Goal: Task Accomplishment & Management: Use online tool/utility

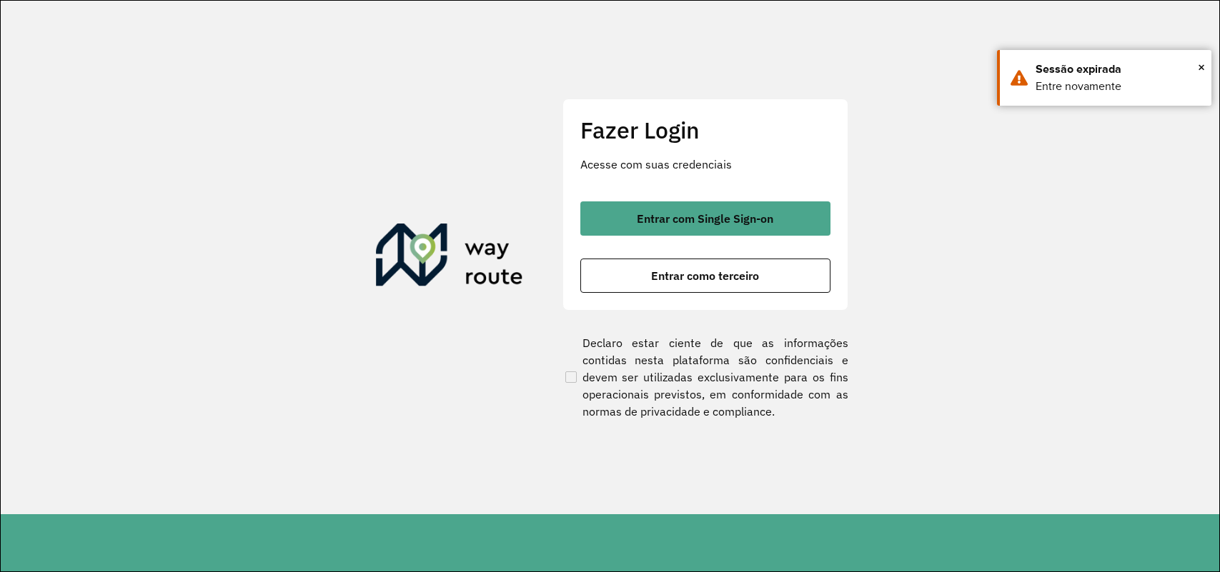
drag, startPoint x: 0, startPoint y: 0, endPoint x: 717, endPoint y: 276, distance: 768.1
click at [720, 276] on span "Entrar como terceiro" at bounding box center [705, 275] width 108 height 11
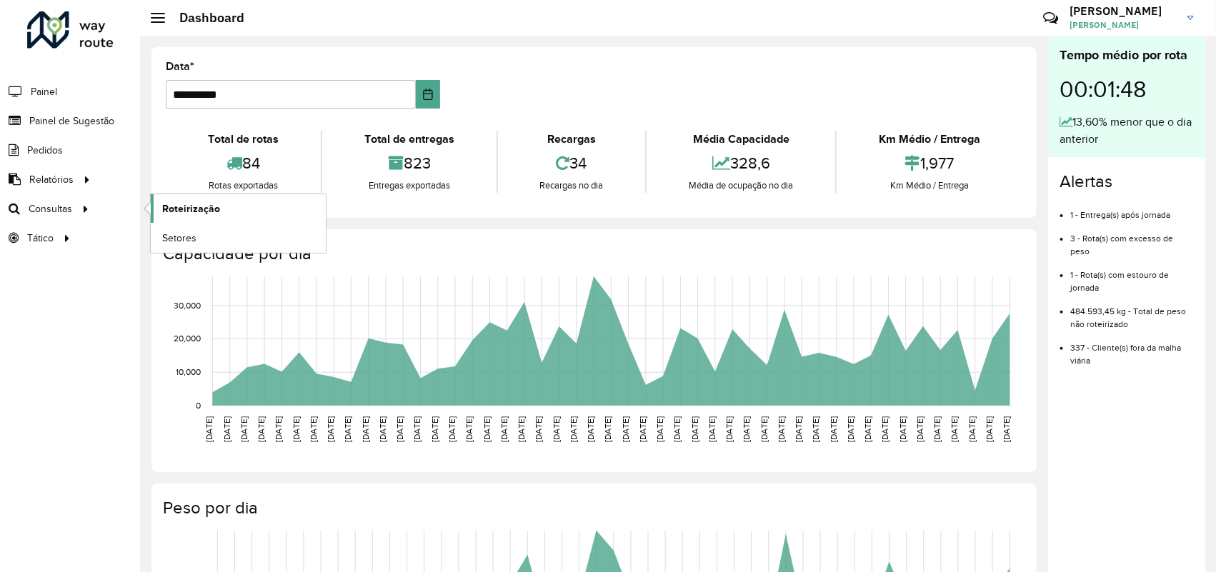
click at [205, 213] on span "Roteirização" at bounding box center [191, 209] width 58 height 15
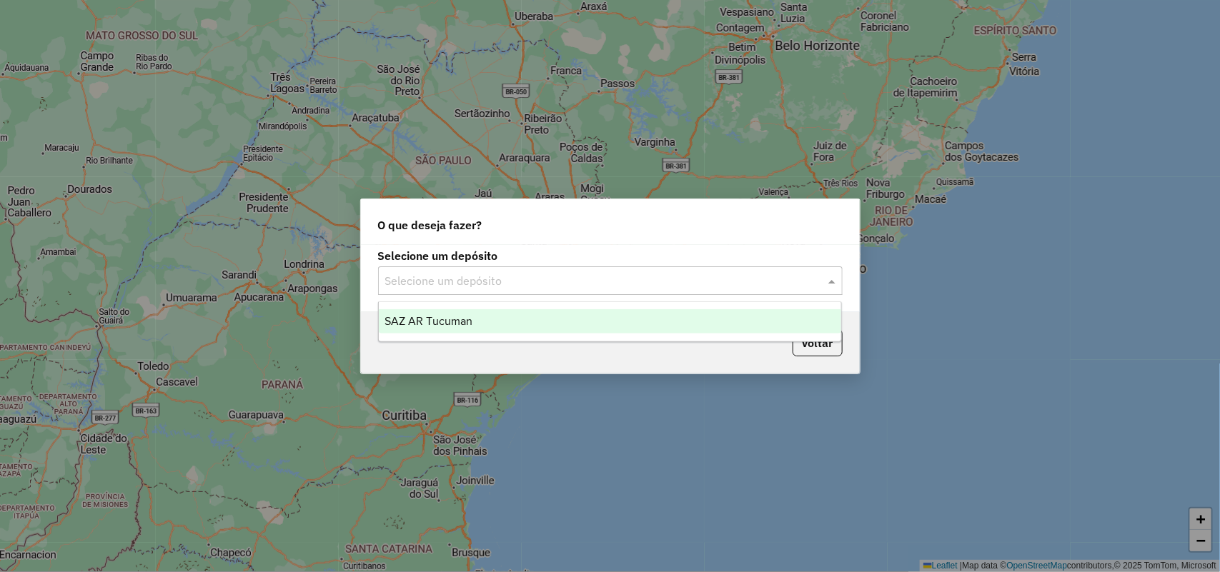
click at [494, 291] on div "Selecione um depósito" at bounding box center [610, 281] width 465 height 29
click at [504, 284] on input "text" at bounding box center [596, 281] width 422 height 17
click at [490, 319] on div "SAZ AR Tucuman" at bounding box center [610, 321] width 463 height 24
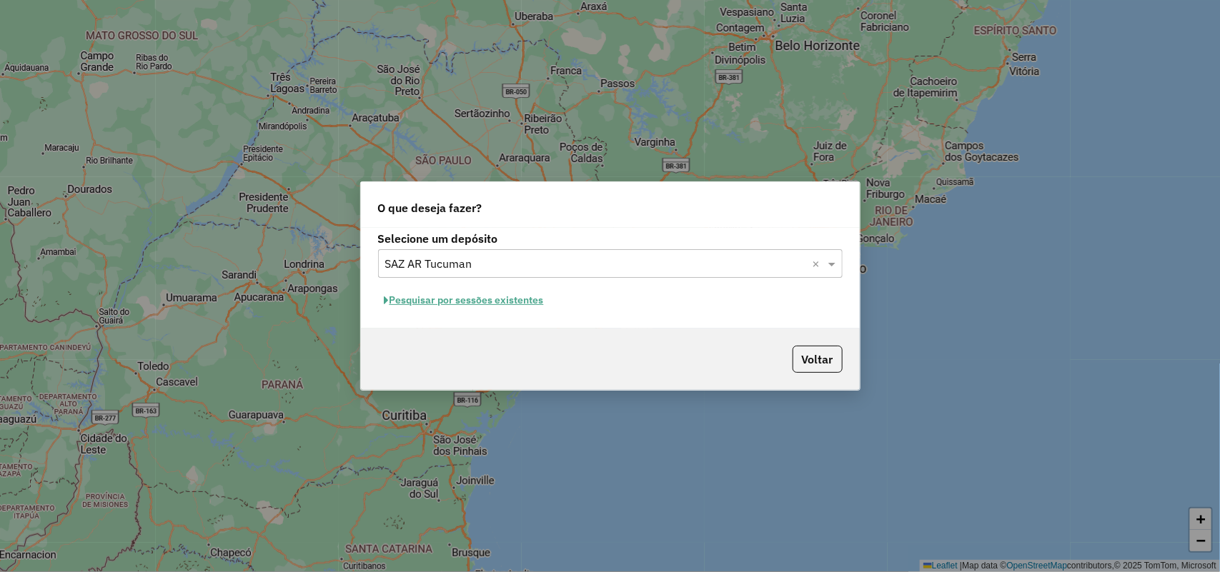
click at [495, 306] on button "Pesquisar por sessões existentes" at bounding box center [464, 300] width 172 height 22
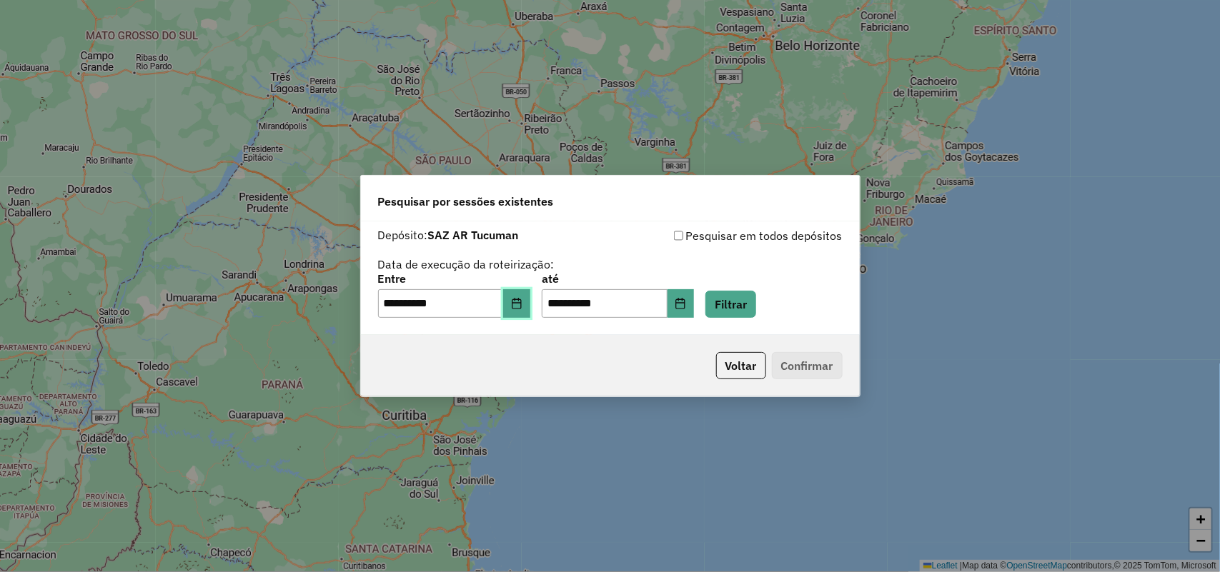
click at [522, 308] on icon "Choose Date" at bounding box center [516, 303] width 11 height 11
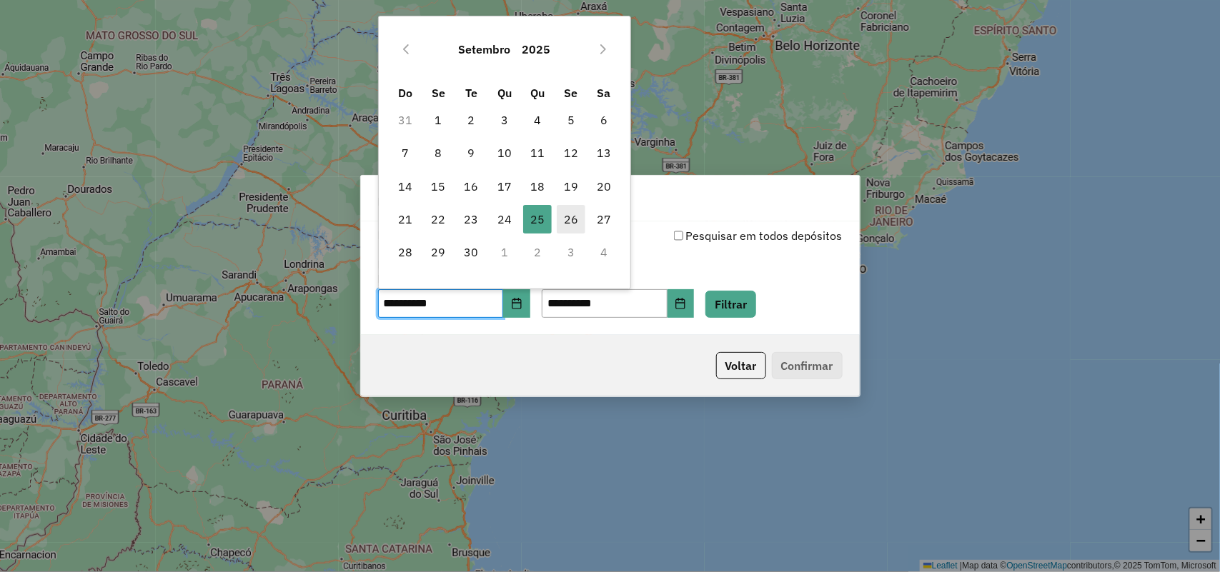
click at [572, 219] on span "26" at bounding box center [571, 219] width 29 height 29
type input "**********"
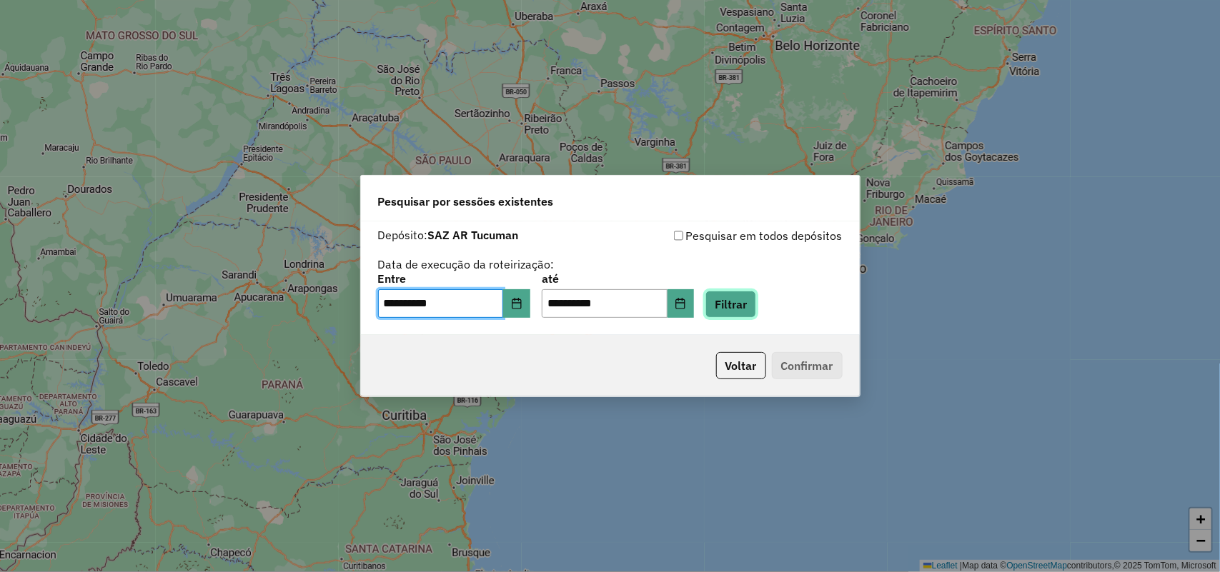
click at [755, 302] on button "Filtrar" at bounding box center [730, 304] width 51 height 27
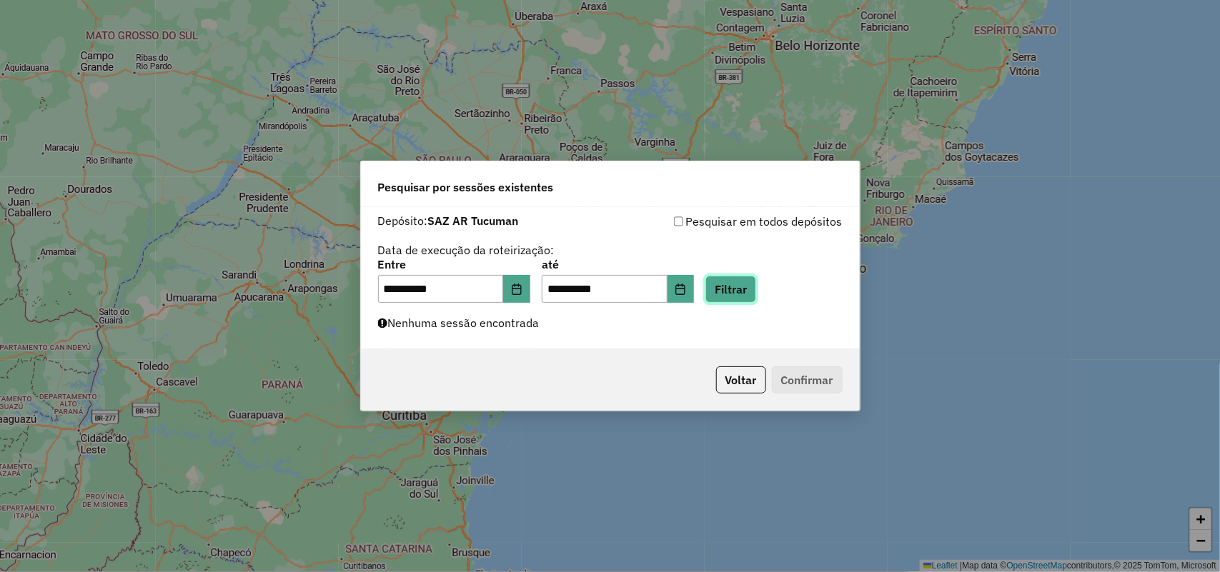
click at [747, 297] on button "Filtrar" at bounding box center [730, 289] width 51 height 27
click at [756, 280] on button "Filtrar" at bounding box center [730, 289] width 51 height 27
click at [623, 333] on div "**********" at bounding box center [610, 278] width 499 height 143
click at [748, 292] on button "Filtrar" at bounding box center [730, 289] width 51 height 27
drag, startPoint x: 947, startPoint y: 162, endPoint x: 937, endPoint y: 159, distance: 10.4
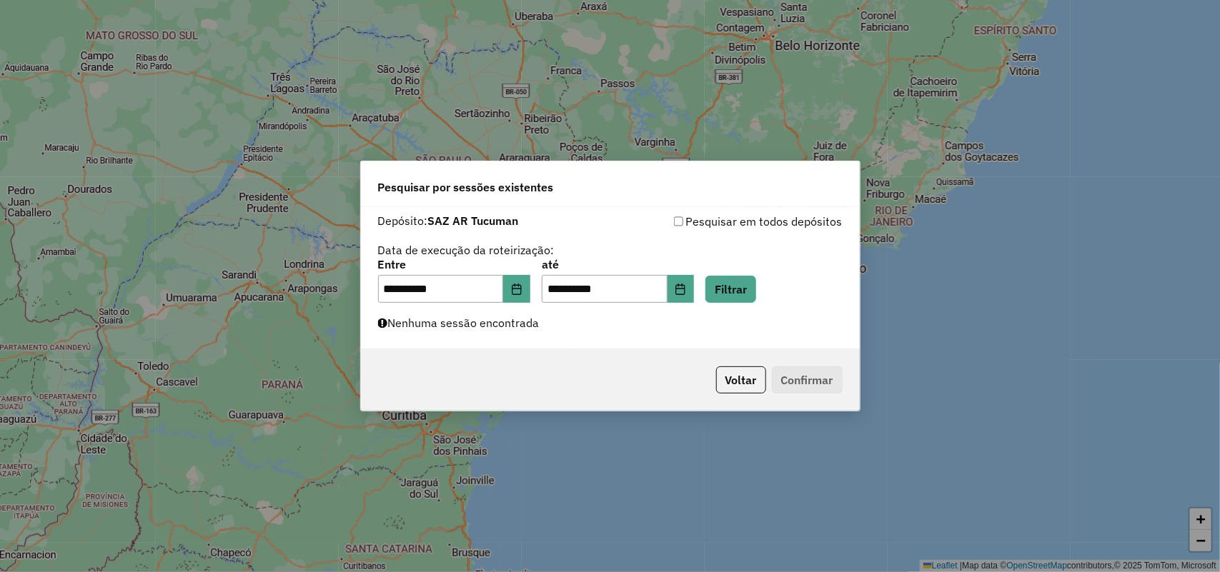
click at [944, 162] on div "**********" at bounding box center [610, 286] width 1220 height 572
click at [741, 288] on button "Filtrar" at bounding box center [730, 289] width 51 height 27
click at [522, 294] on button "Choose Date" at bounding box center [516, 289] width 27 height 29
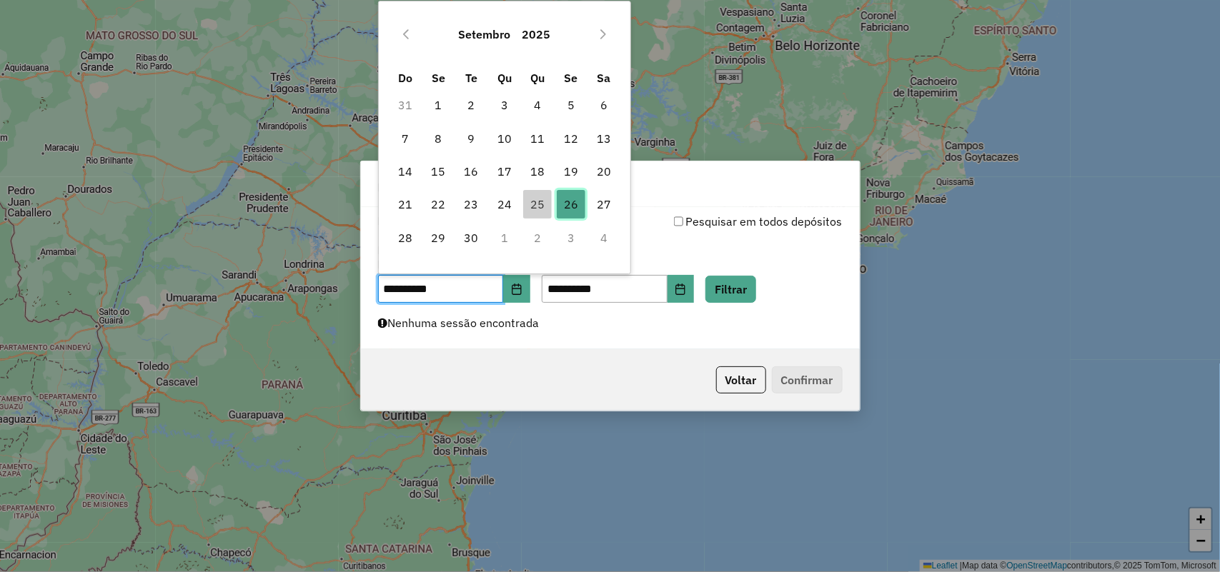
drag, startPoint x: 579, startPoint y: 198, endPoint x: 580, endPoint y: 205, distance: 7.3
click at [580, 199] on span "26" at bounding box center [571, 204] width 29 height 29
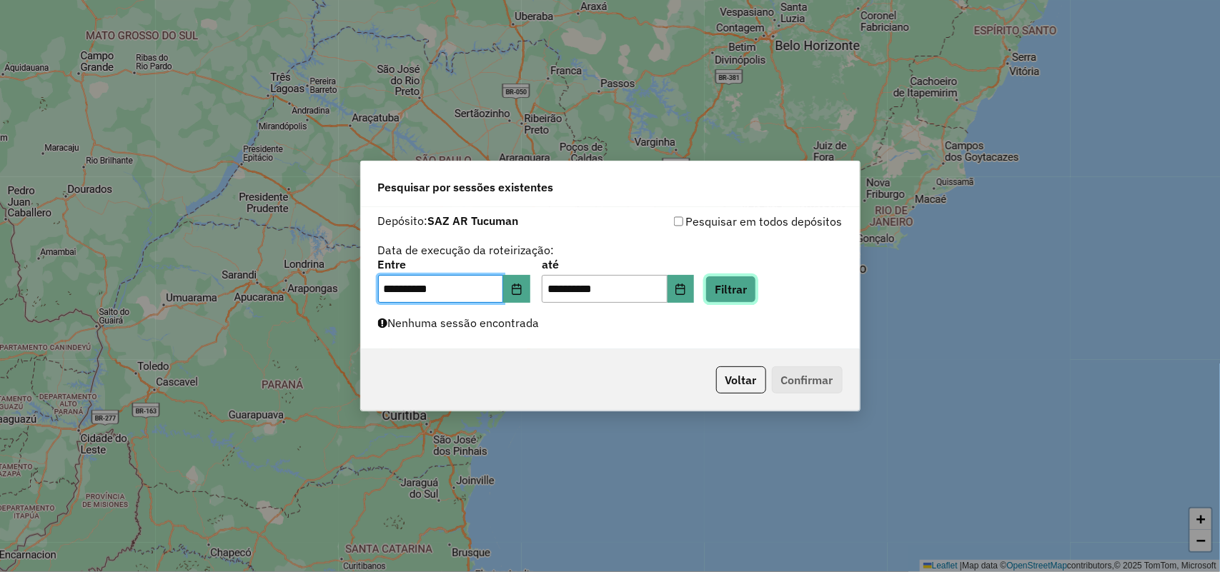
click at [756, 283] on button "Filtrar" at bounding box center [730, 289] width 51 height 27
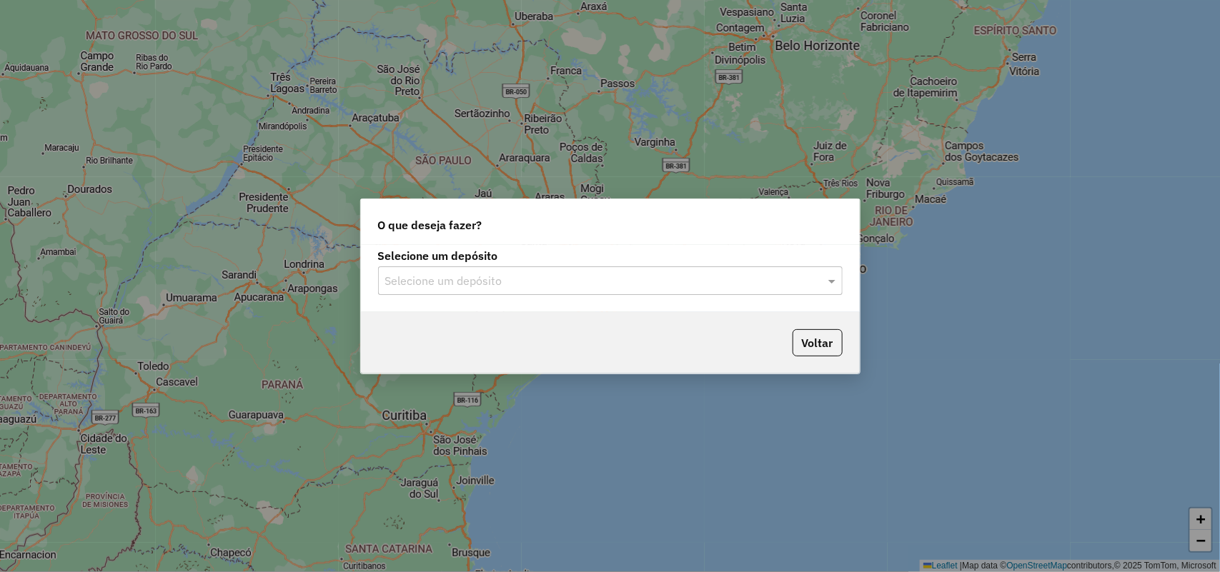
click at [580, 273] on input "text" at bounding box center [596, 281] width 422 height 17
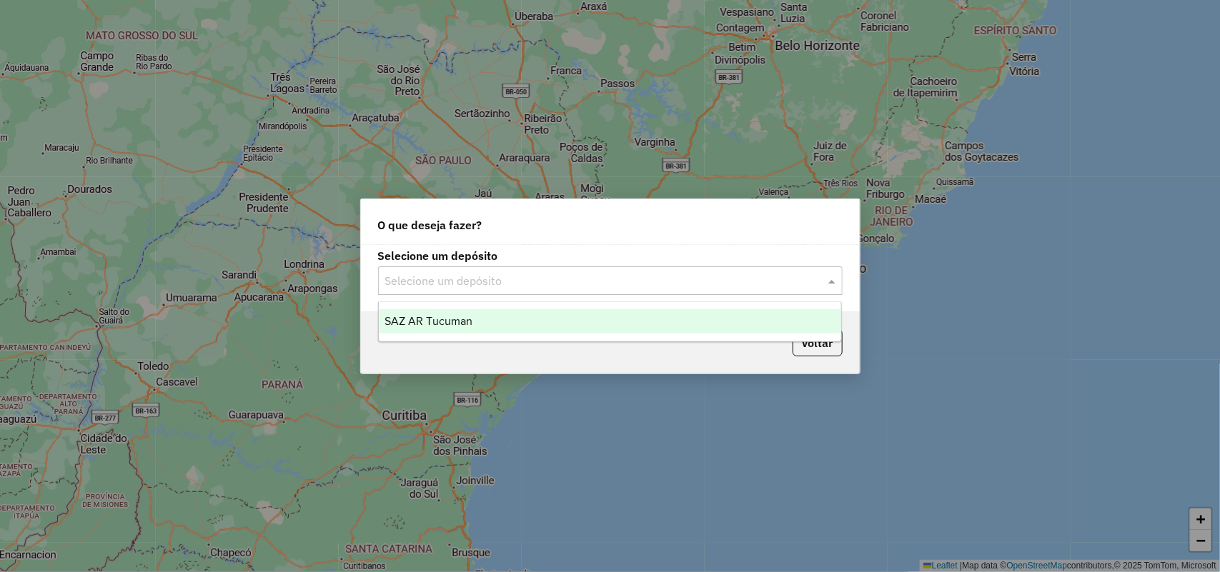
click at [545, 324] on div "SAZ AR Tucuman" at bounding box center [610, 321] width 463 height 24
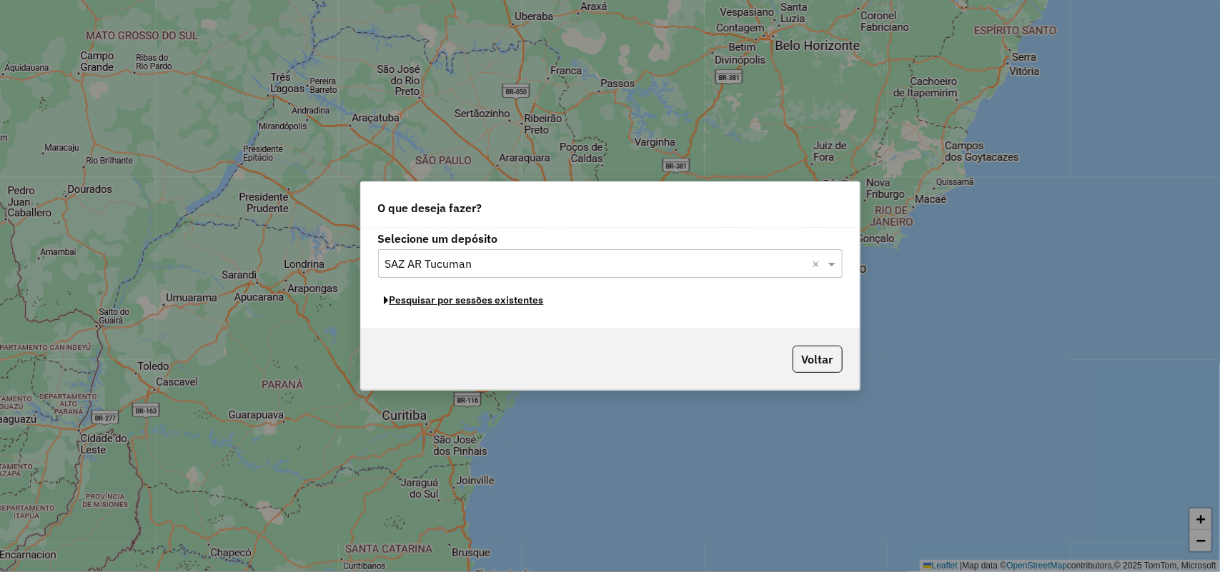
click at [530, 304] on button "Pesquisar por sessões existentes" at bounding box center [464, 300] width 172 height 22
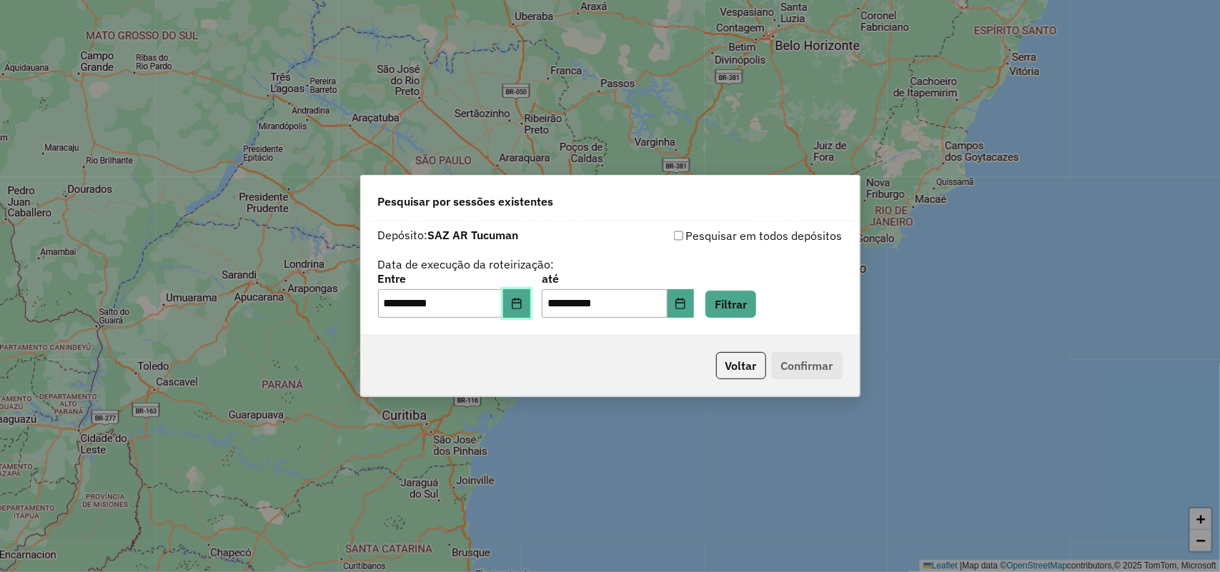
click at [521, 302] on icon "Choose Date" at bounding box center [516, 303] width 9 height 11
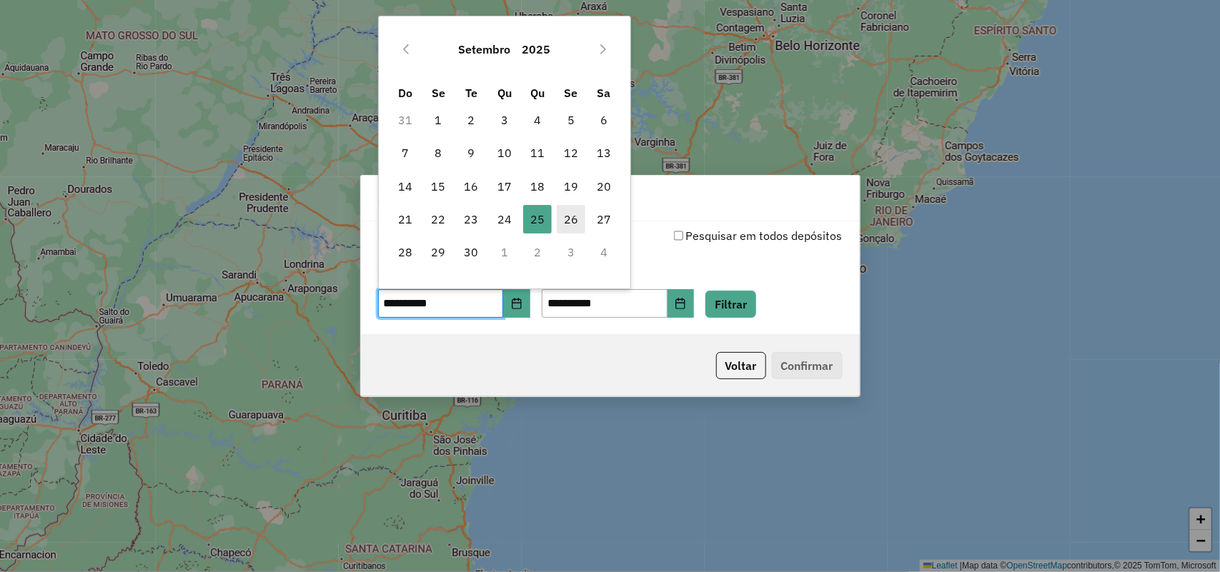
click at [572, 226] on span "26" at bounding box center [571, 219] width 29 height 29
type input "**********"
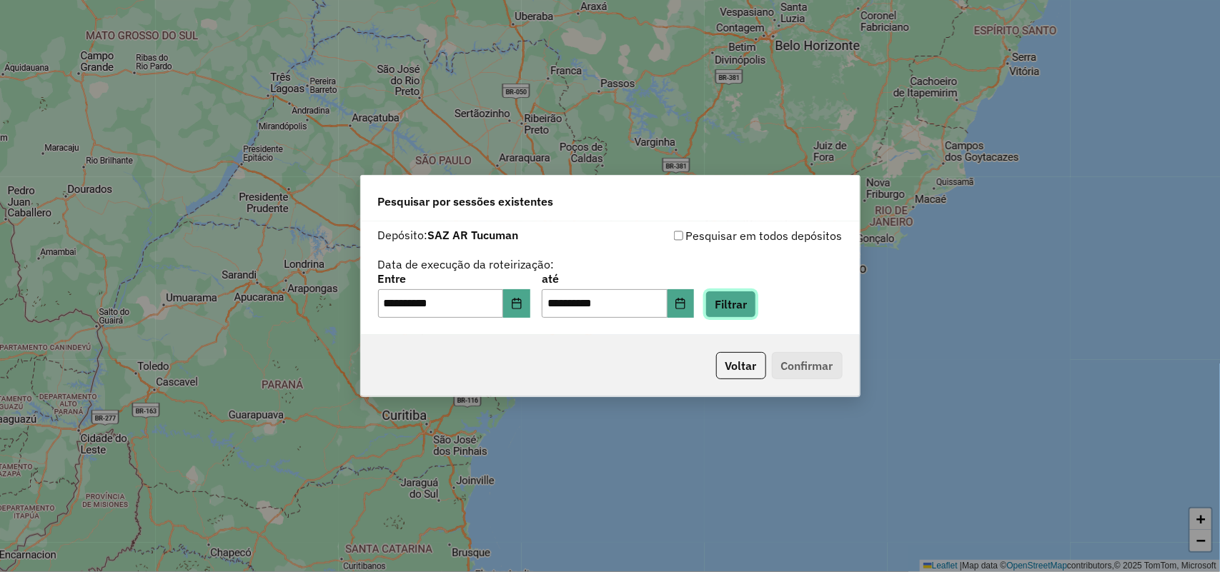
click at [756, 305] on button "Filtrar" at bounding box center [730, 304] width 51 height 27
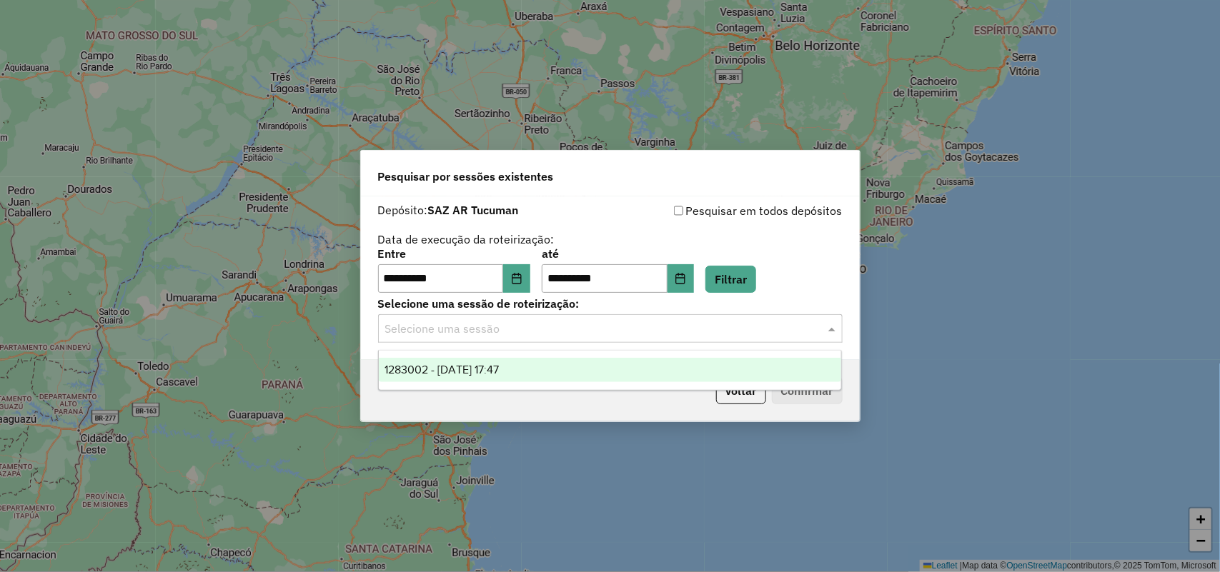
click at [735, 317] on div "Selecione uma sessão" at bounding box center [610, 328] width 465 height 29
click at [730, 325] on input "text" at bounding box center [596, 329] width 422 height 17
click at [729, 325] on input "text" at bounding box center [596, 329] width 422 height 17
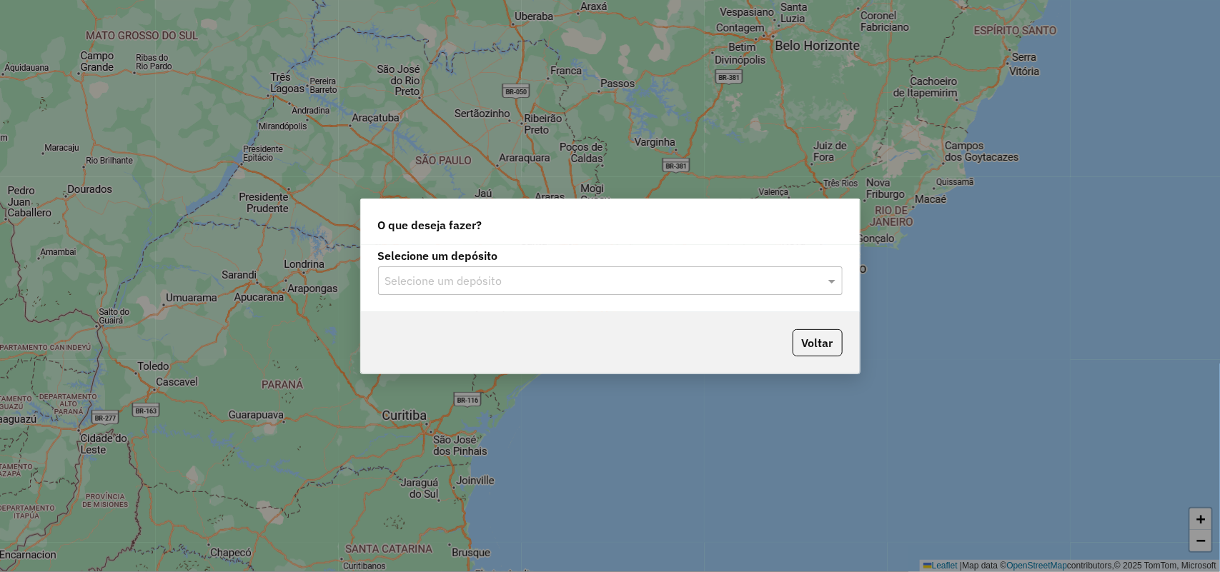
click at [691, 279] on input "text" at bounding box center [596, 281] width 422 height 17
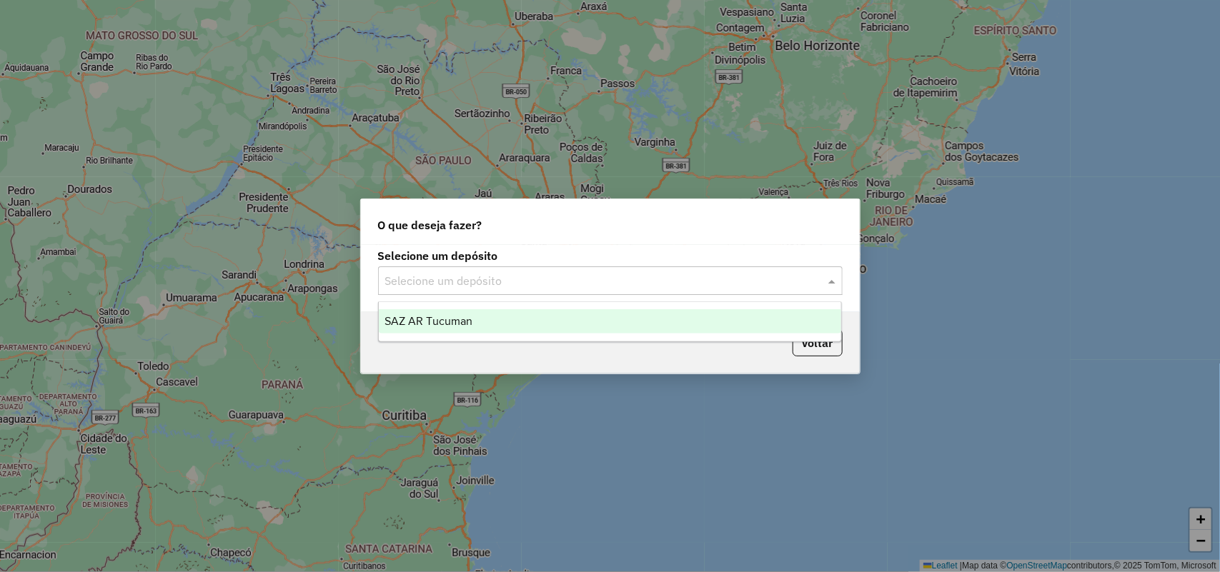
click at [586, 316] on div "SAZ AR Tucuman" at bounding box center [610, 321] width 463 height 24
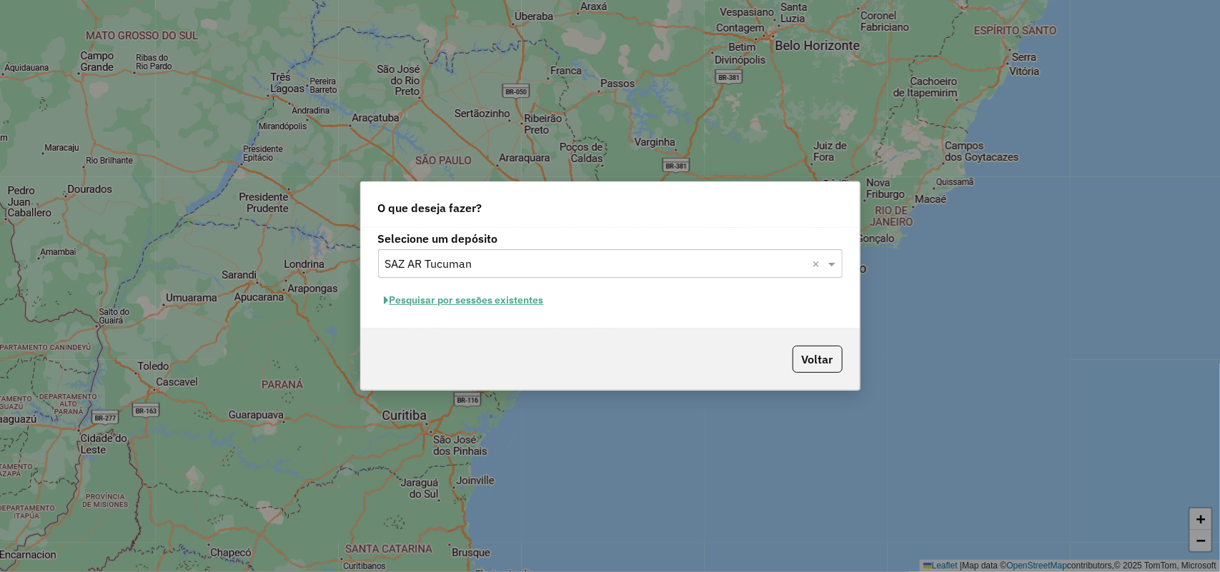
drag, startPoint x: 495, startPoint y: 462, endPoint x: 602, endPoint y: 558, distance: 143.7
click at [494, 467] on div "O que deseja fazer? Selecione um depósito Selecione um depósito × SAZ AR Tucuma…" at bounding box center [610, 286] width 1220 height 572
click at [618, 241] on label "Selecione um depósito" at bounding box center [610, 238] width 465 height 17
drag, startPoint x: 610, startPoint y: 256, endPoint x: 599, endPoint y: 267, distance: 15.2
click at [609, 259] on input "text" at bounding box center [596, 264] width 422 height 17
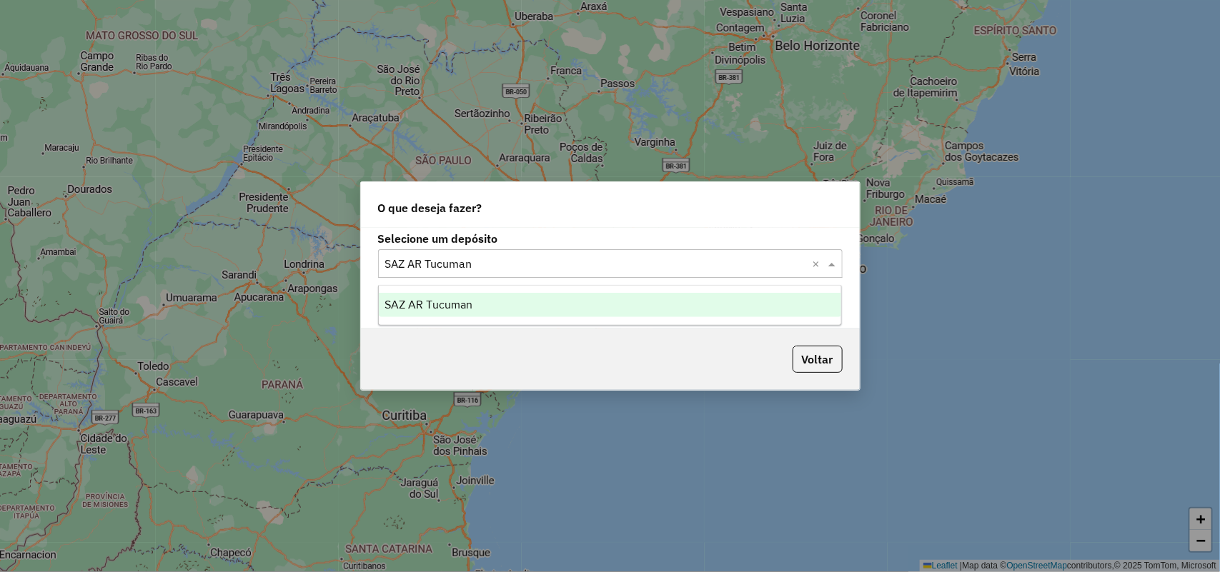
click at [487, 372] on div "Voltar" at bounding box center [610, 359] width 499 height 61
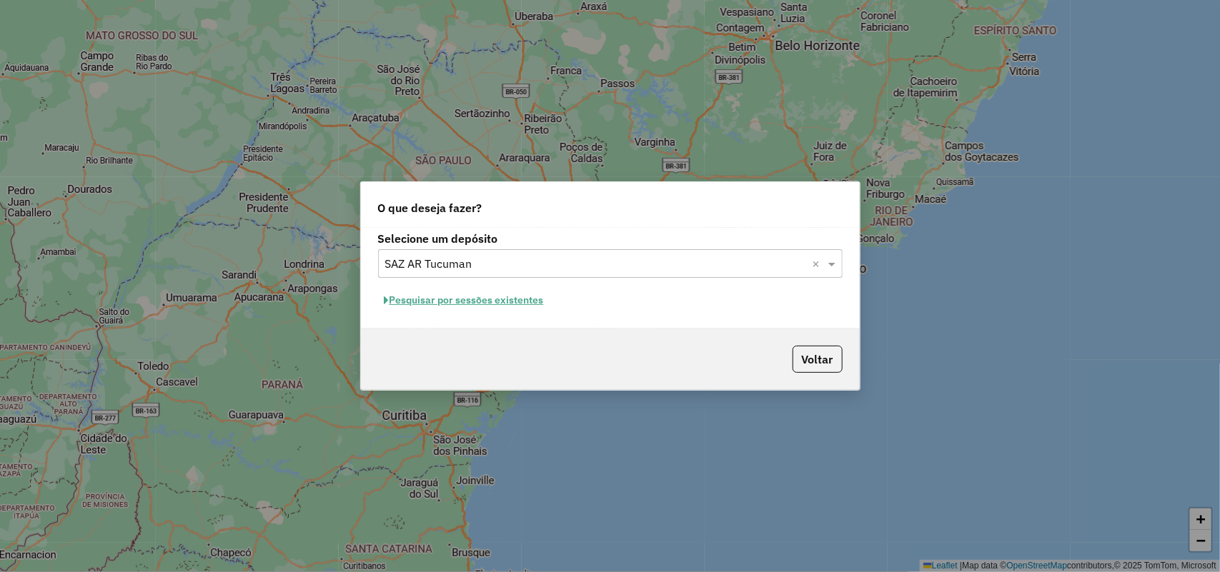
click at [487, 307] on button "Pesquisar por sessões existentes" at bounding box center [464, 300] width 172 height 22
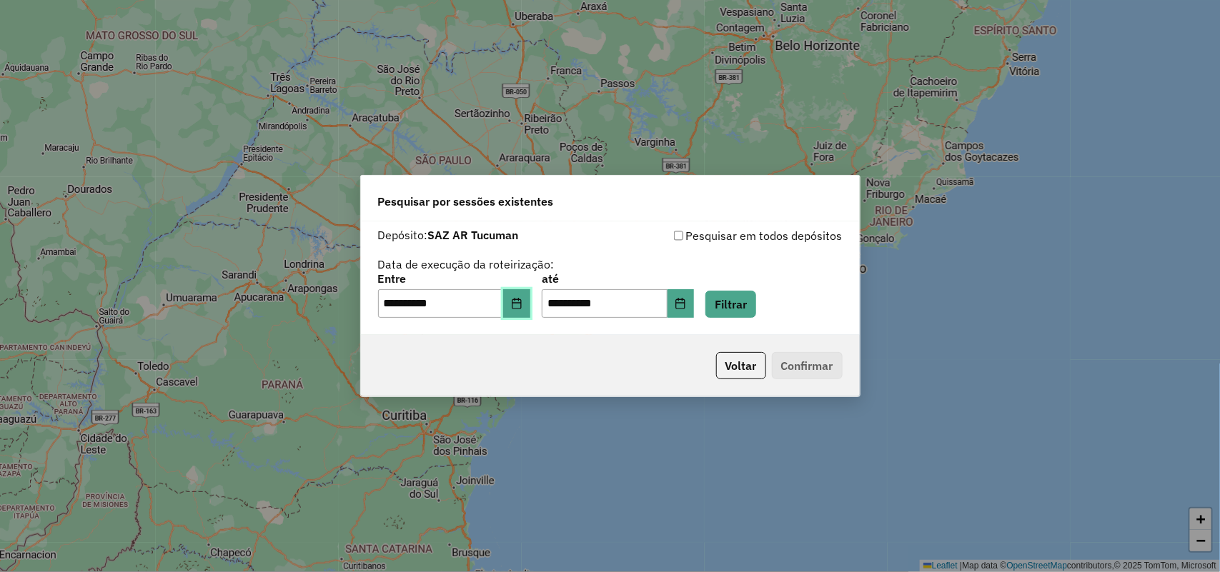
click at [530, 315] on button "Choose Date" at bounding box center [516, 303] width 27 height 29
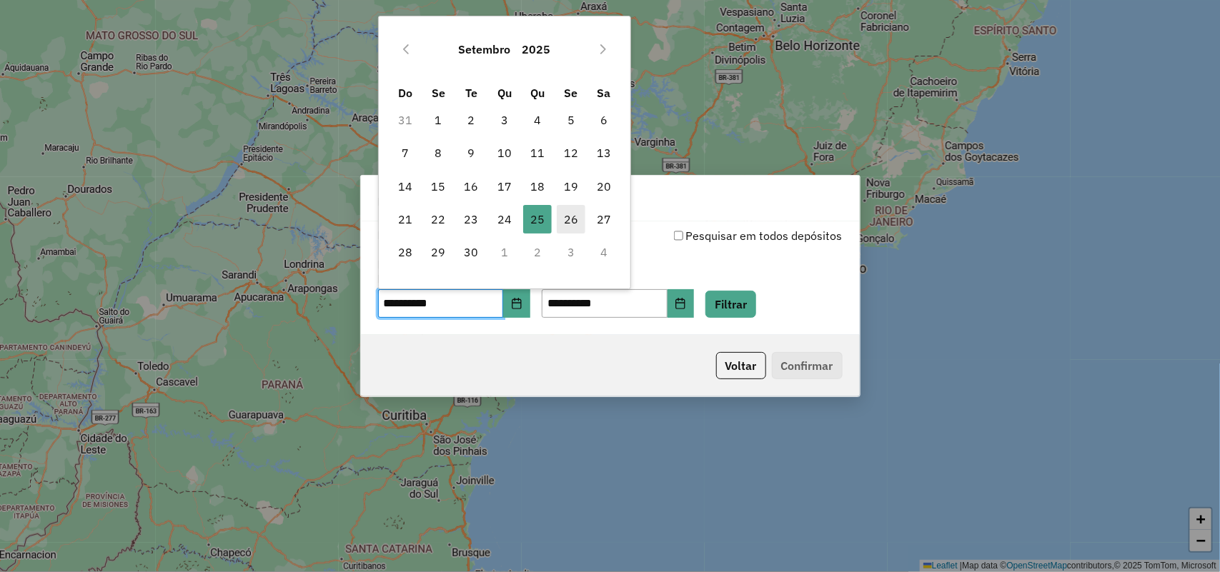
click at [570, 217] on span "26" at bounding box center [571, 219] width 29 height 29
type input "**********"
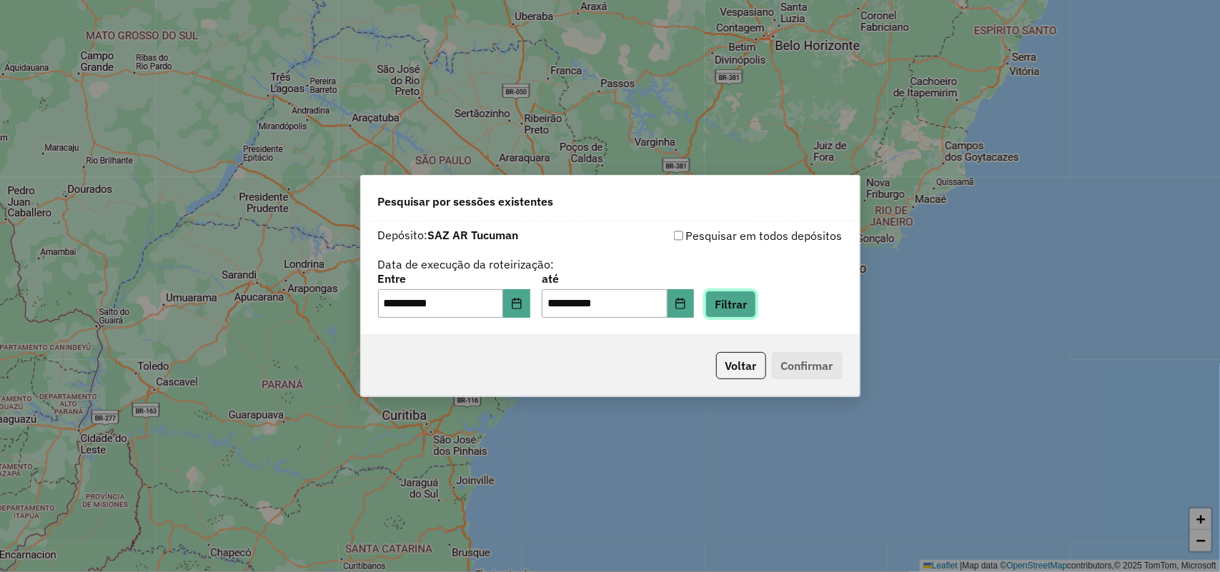
click at [756, 300] on button "Filtrar" at bounding box center [730, 304] width 51 height 27
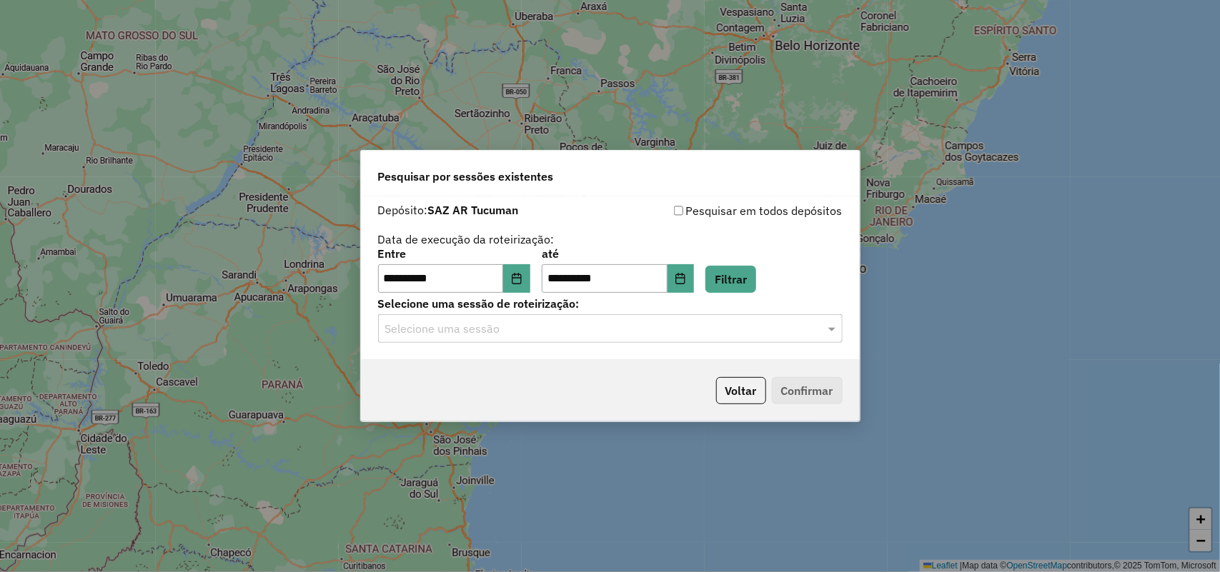
click at [694, 325] on input "text" at bounding box center [596, 329] width 422 height 17
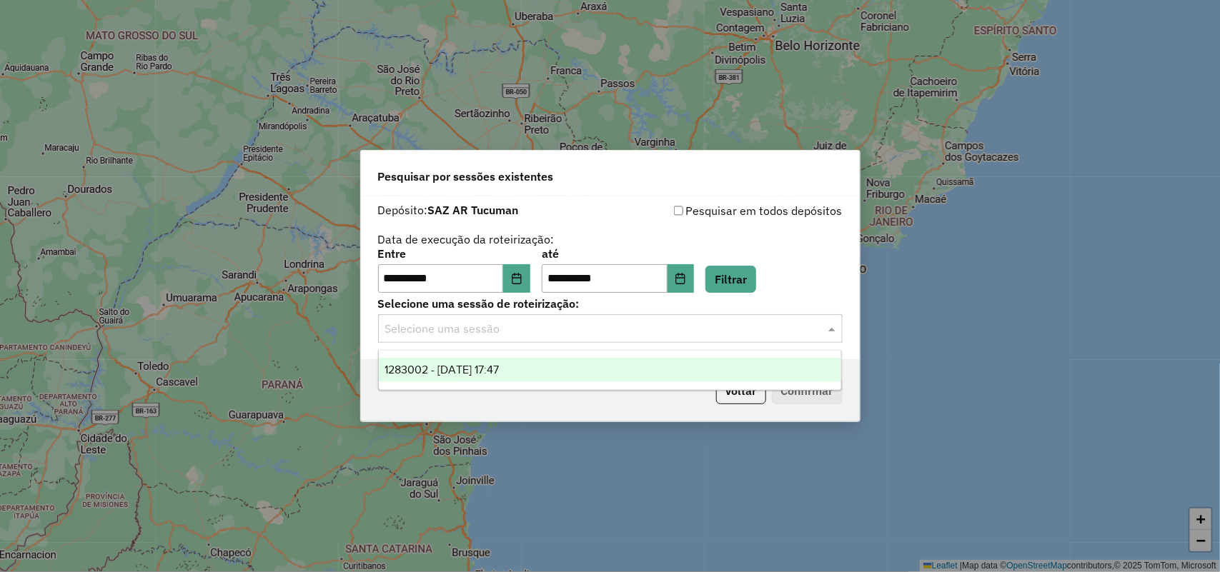
click at [662, 407] on div "Voltar Confirmar" at bounding box center [610, 390] width 499 height 61
